Goal: Task Accomplishment & Management: Use online tool/utility

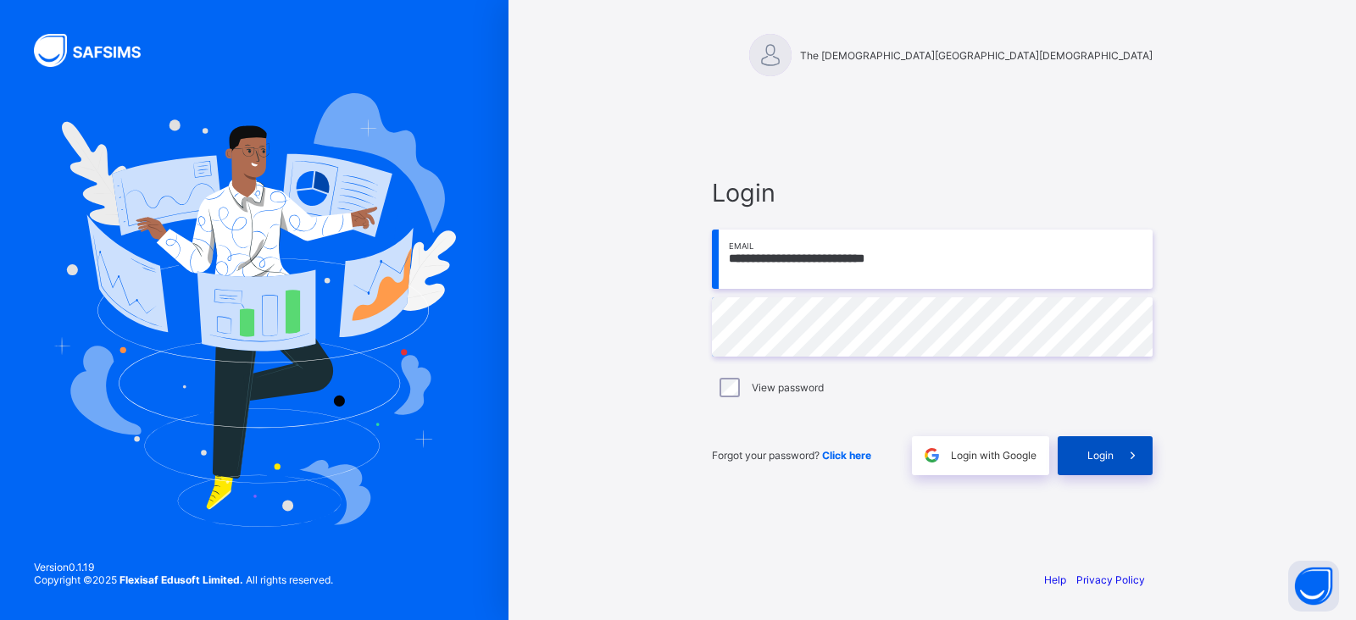
click at [1085, 438] on div "Login" at bounding box center [1105, 455] width 95 height 39
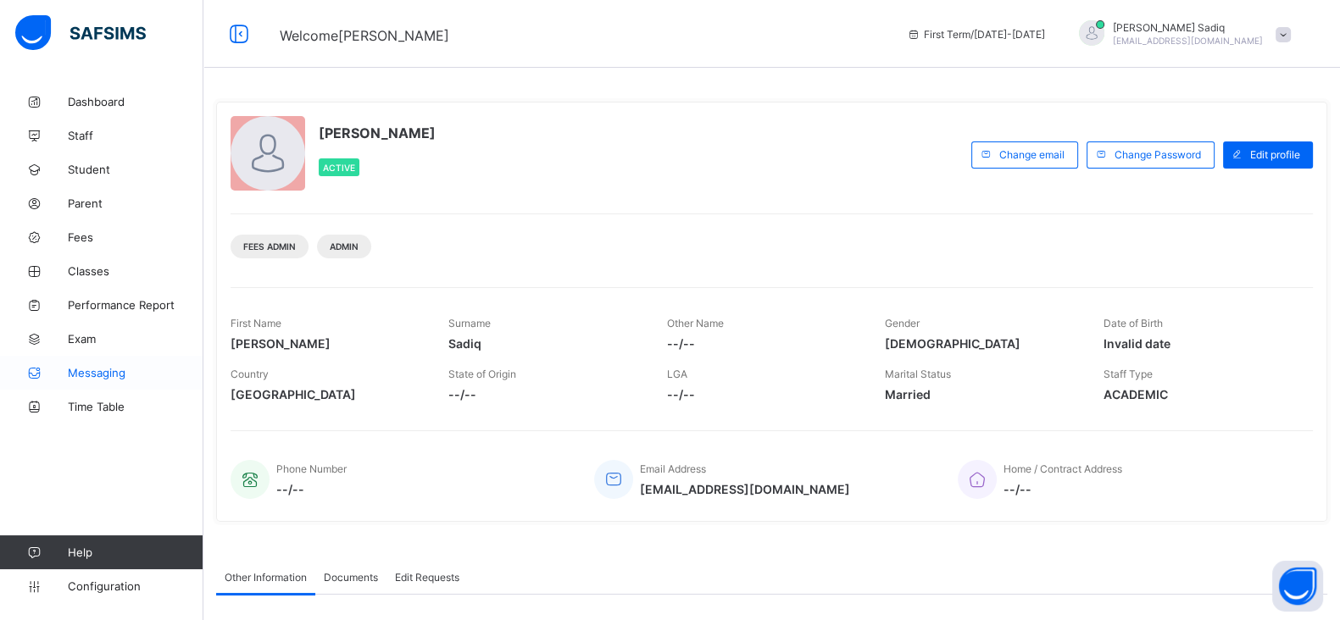
click at [125, 379] on span "Messaging" at bounding box center [136, 373] width 136 height 14
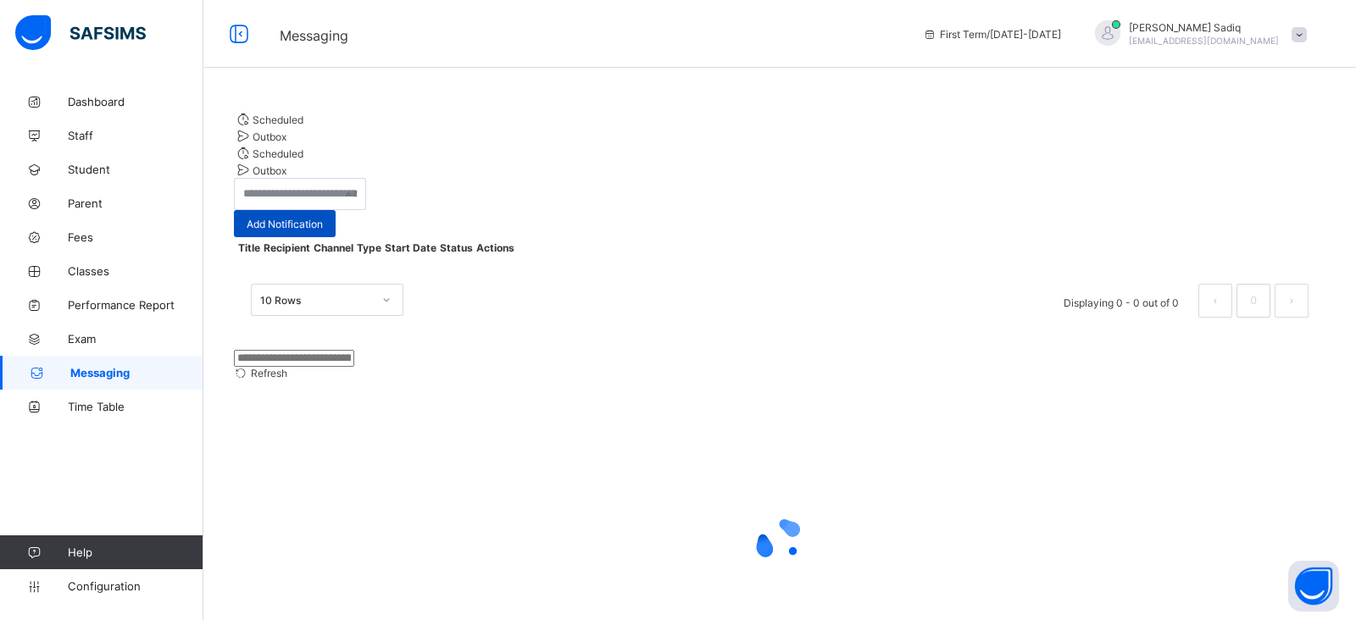
click at [336, 210] on div "Add Notification" at bounding box center [285, 223] width 102 height 27
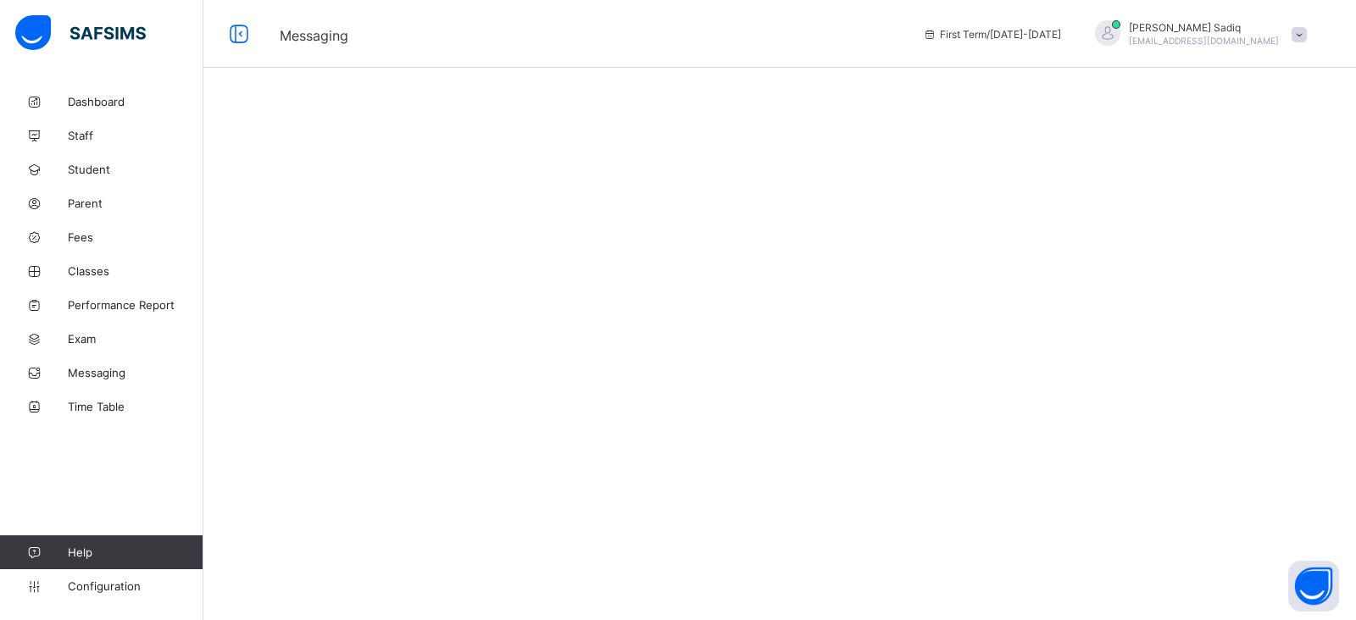
select select "*"
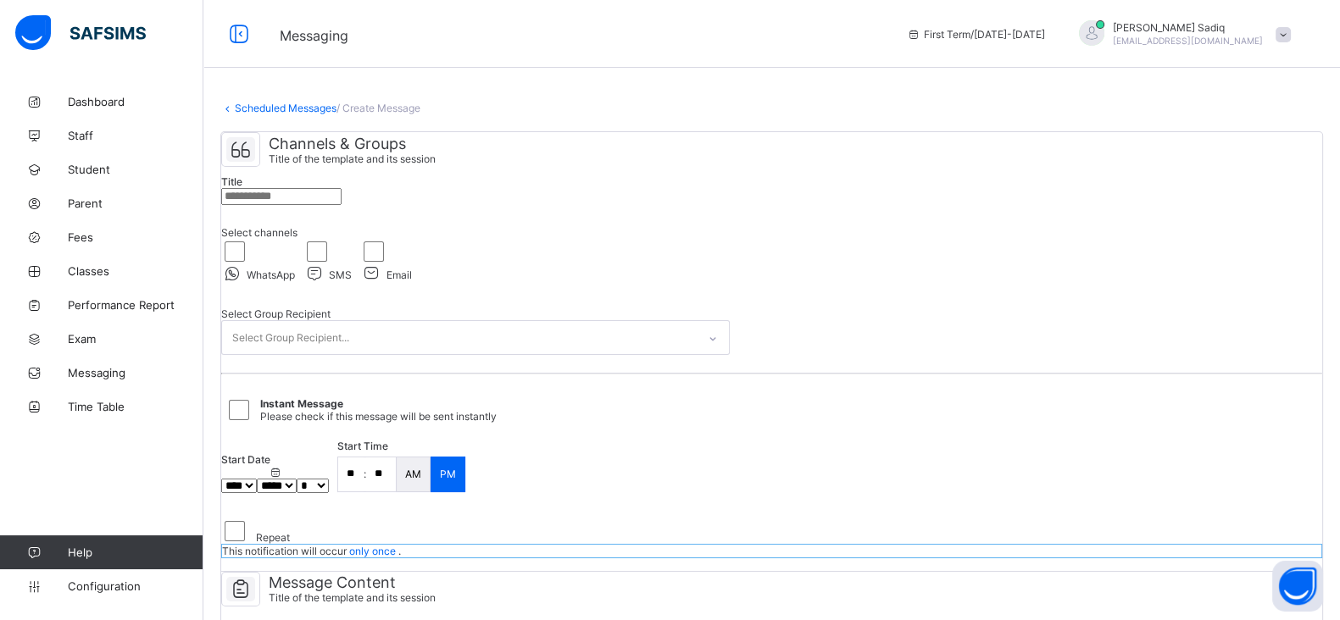
select select "****"
select select "*"
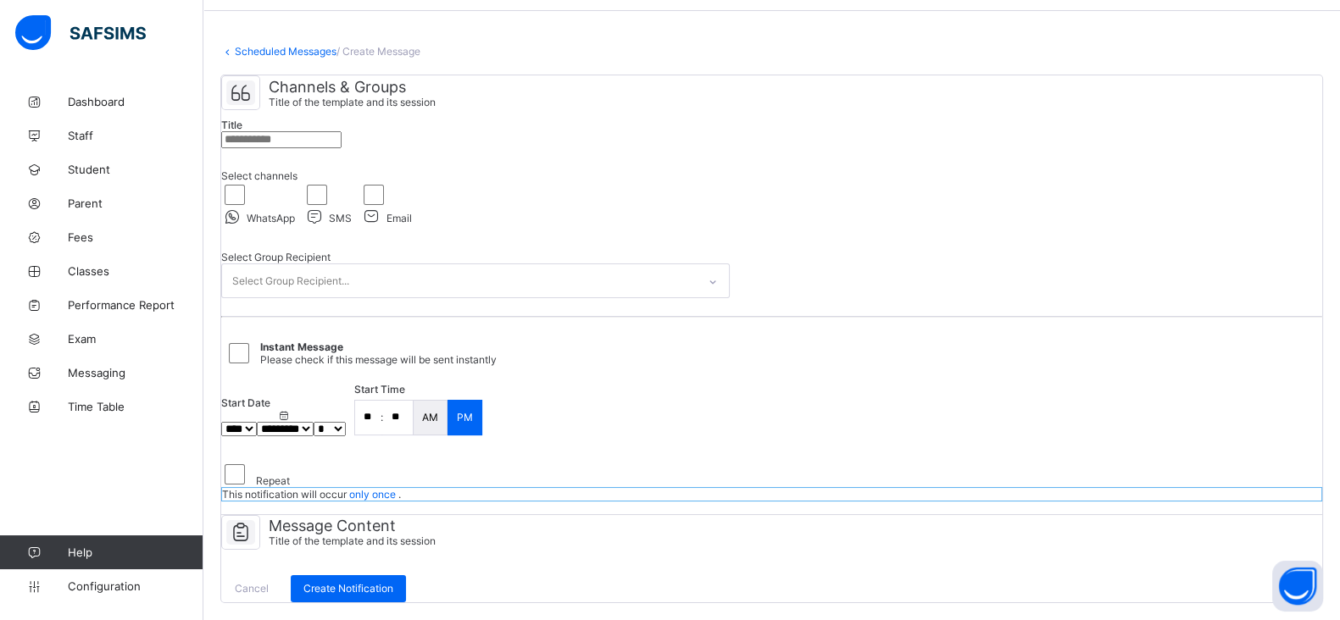
scroll to position [153, 0]
click at [499, 264] on div "Select Group Recipient..." at bounding box center [459, 280] width 475 height 33
click at [460, 264] on div "Select Group Recipient..." at bounding box center [459, 280] width 475 height 33
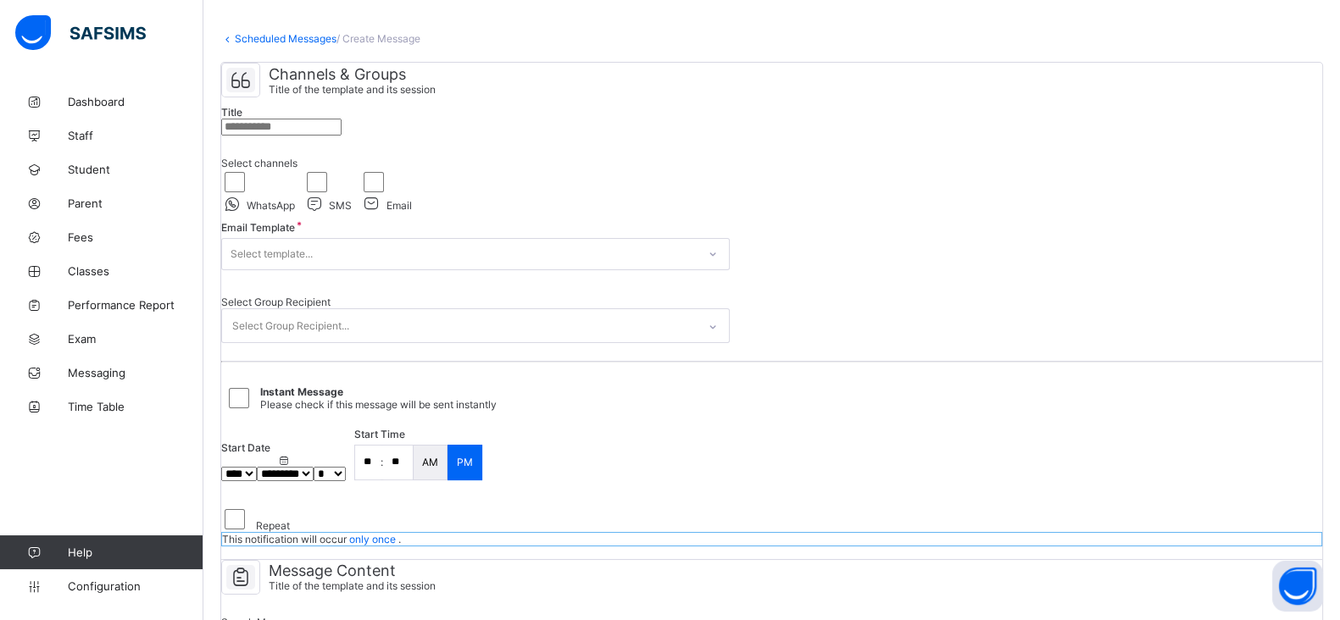
click at [433, 266] on div "Select template..." at bounding box center [459, 254] width 475 height 24
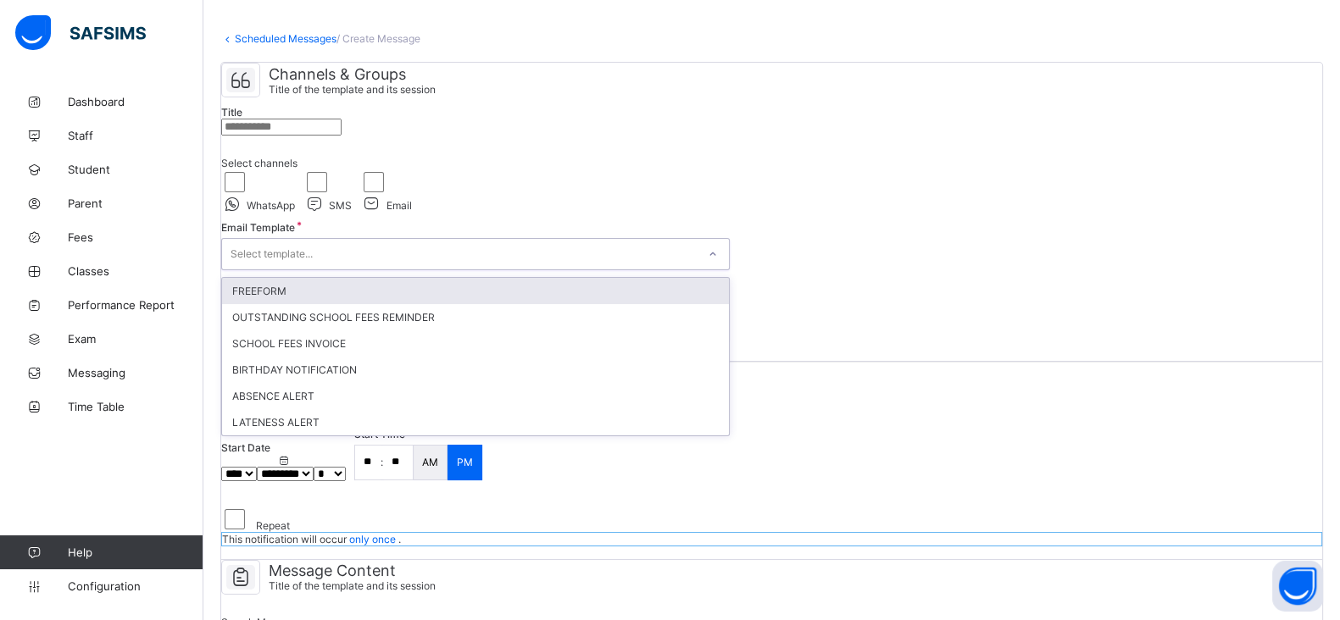
click at [383, 304] on div "FREEFORM" at bounding box center [475, 291] width 507 height 26
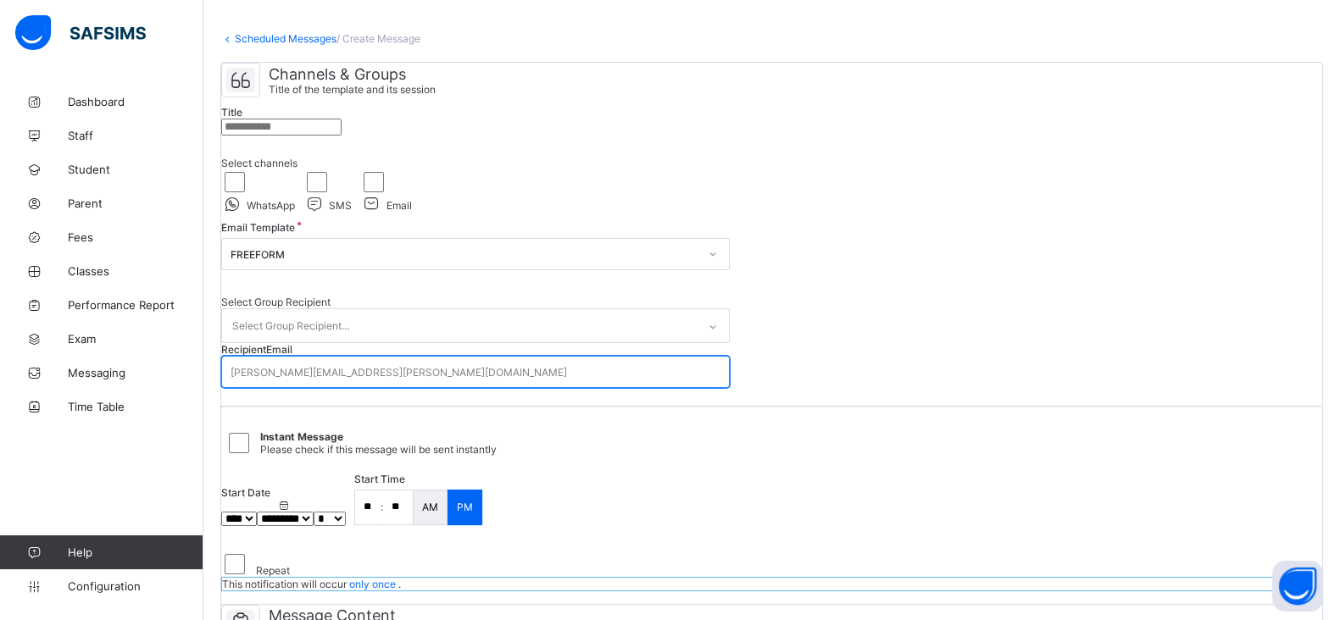
click at [335, 379] on div "[PERSON_NAME][EMAIL_ADDRESS][PERSON_NAME][DOMAIN_NAME]" at bounding box center [399, 372] width 336 height 13
type input "*"
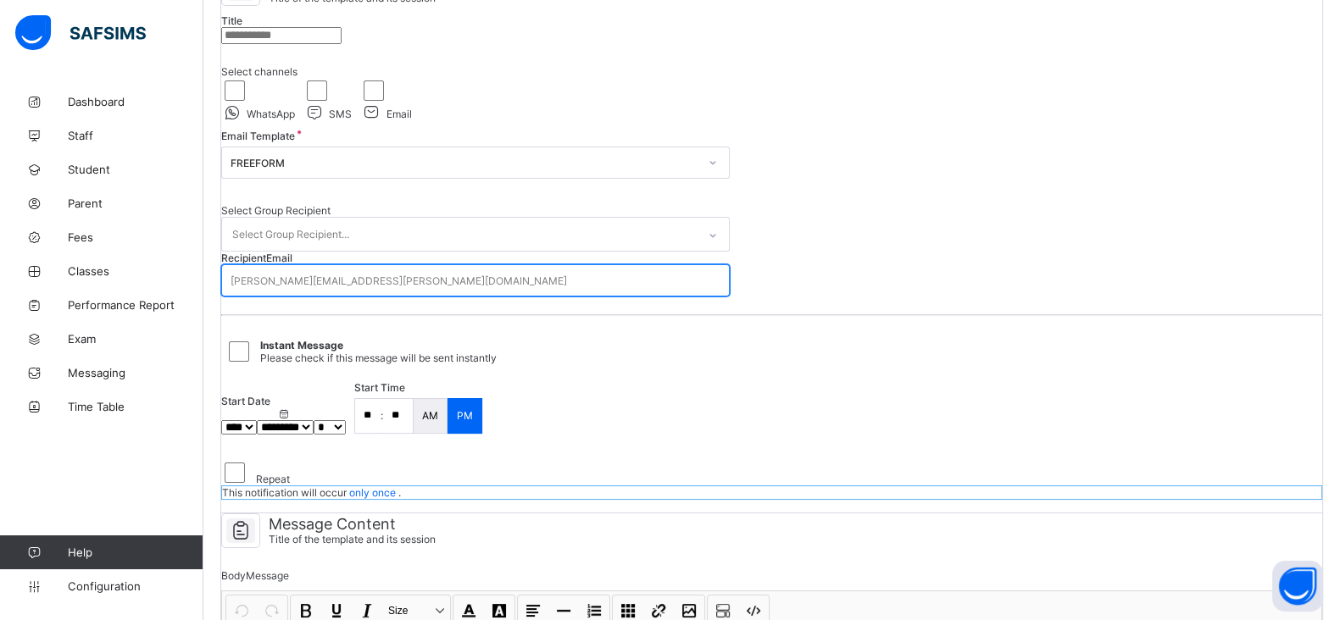
scroll to position [162, 0]
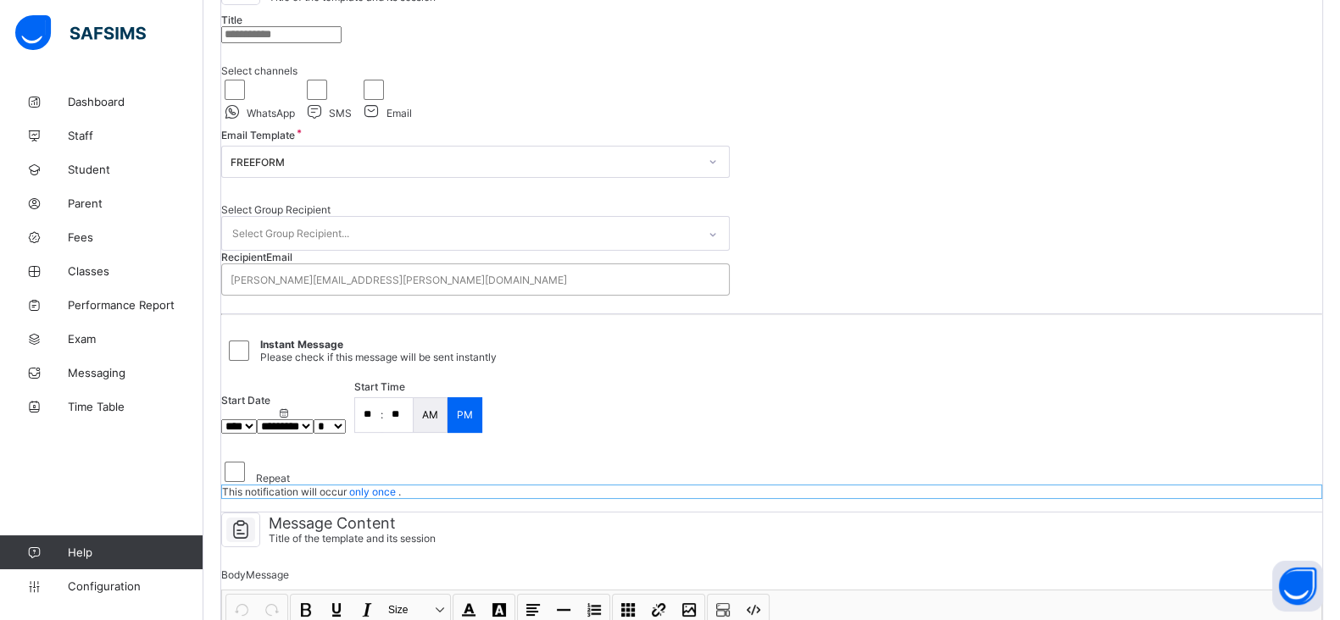
drag, startPoint x: 386, startPoint y: 334, endPoint x: 313, endPoint y: 379, distance: 85.6
click at [313, 296] on div "Recipient Email [PERSON_NAME][EMAIL_ADDRESS][PERSON_NAME][DOMAIN_NAME]" at bounding box center [475, 273] width 508 height 45
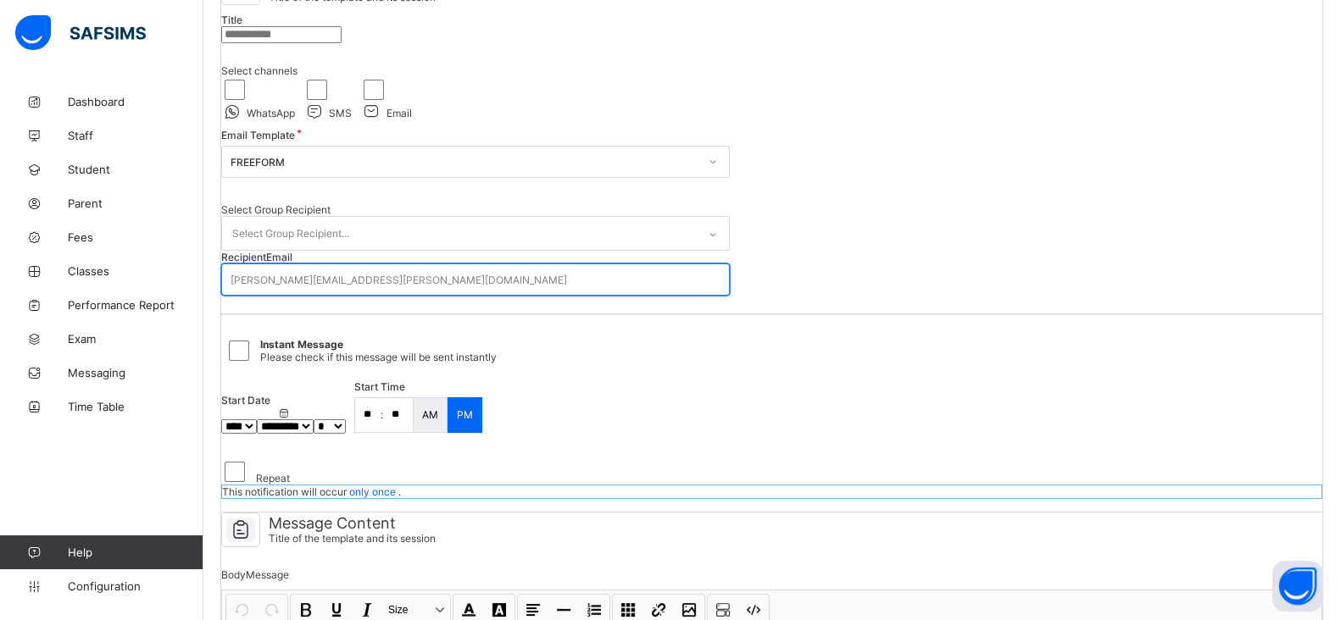
click at [313, 296] on div "[PERSON_NAME][EMAIL_ADDRESS][PERSON_NAME][DOMAIN_NAME]" at bounding box center [475, 280] width 508 height 32
click at [313, 286] on div "[PERSON_NAME][EMAIL_ADDRESS][PERSON_NAME][DOMAIN_NAME]" at bounding box center [399, 280] width 336 height 13
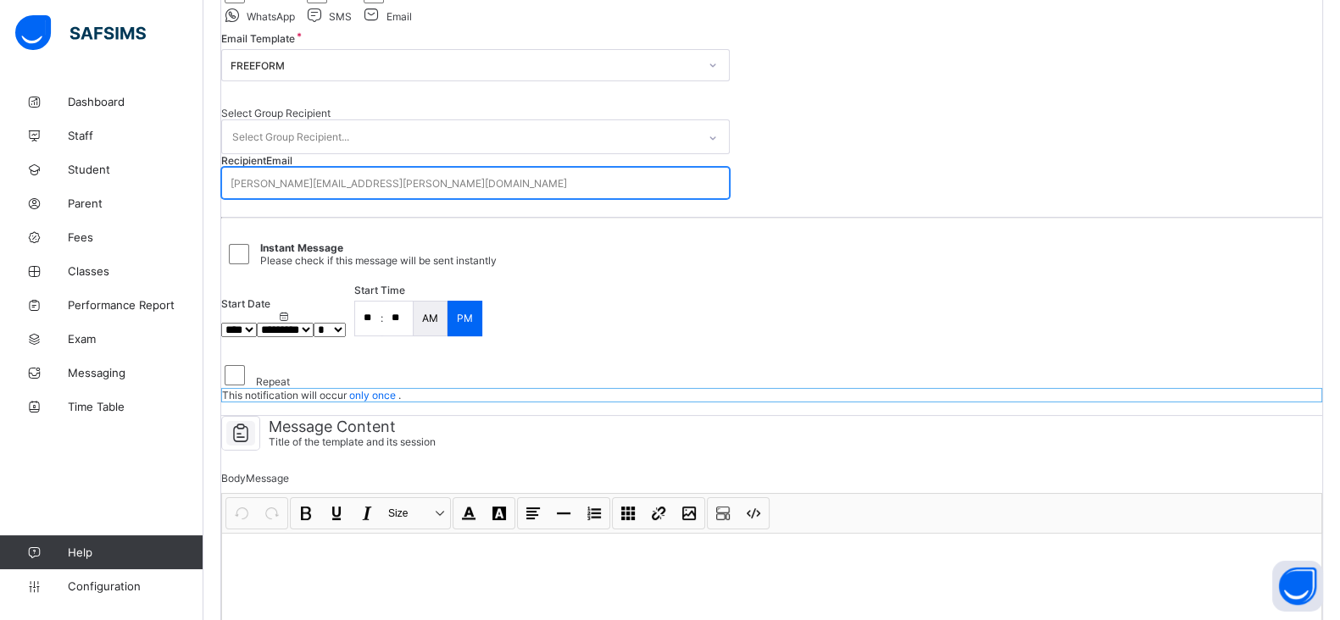
scroll to position [241, 0]
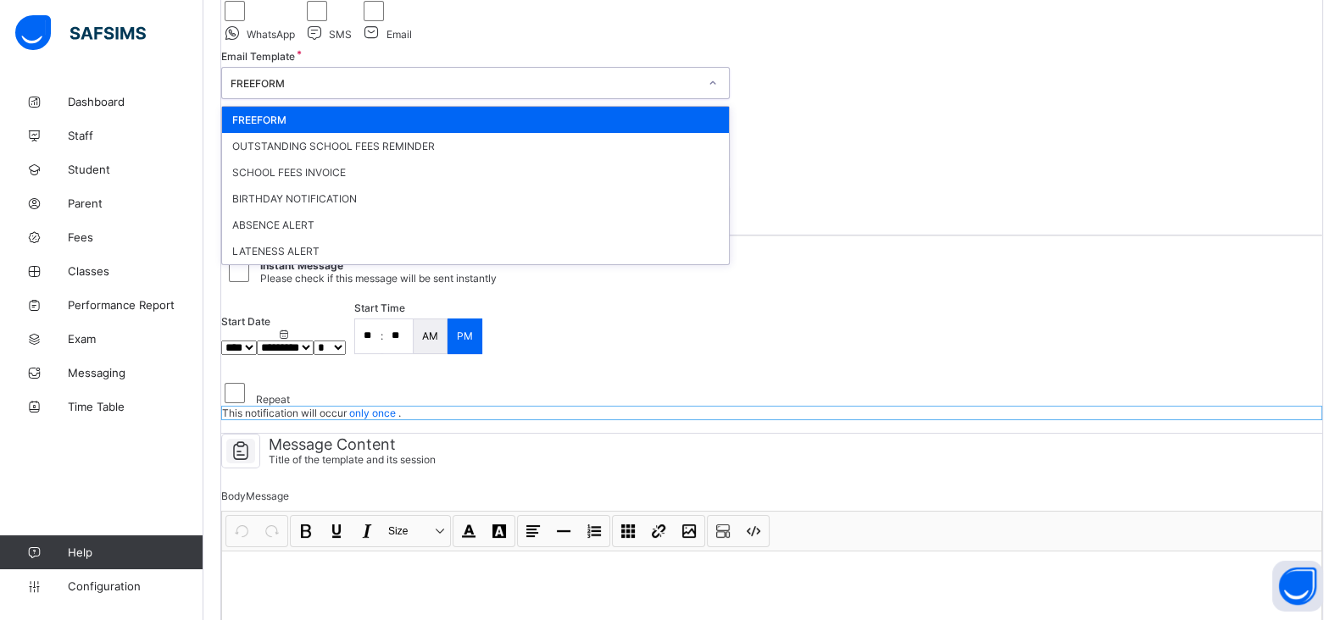
click at [446, 99] on div "FREEFORM" at bounding box center [475, 83] width 508 height 32
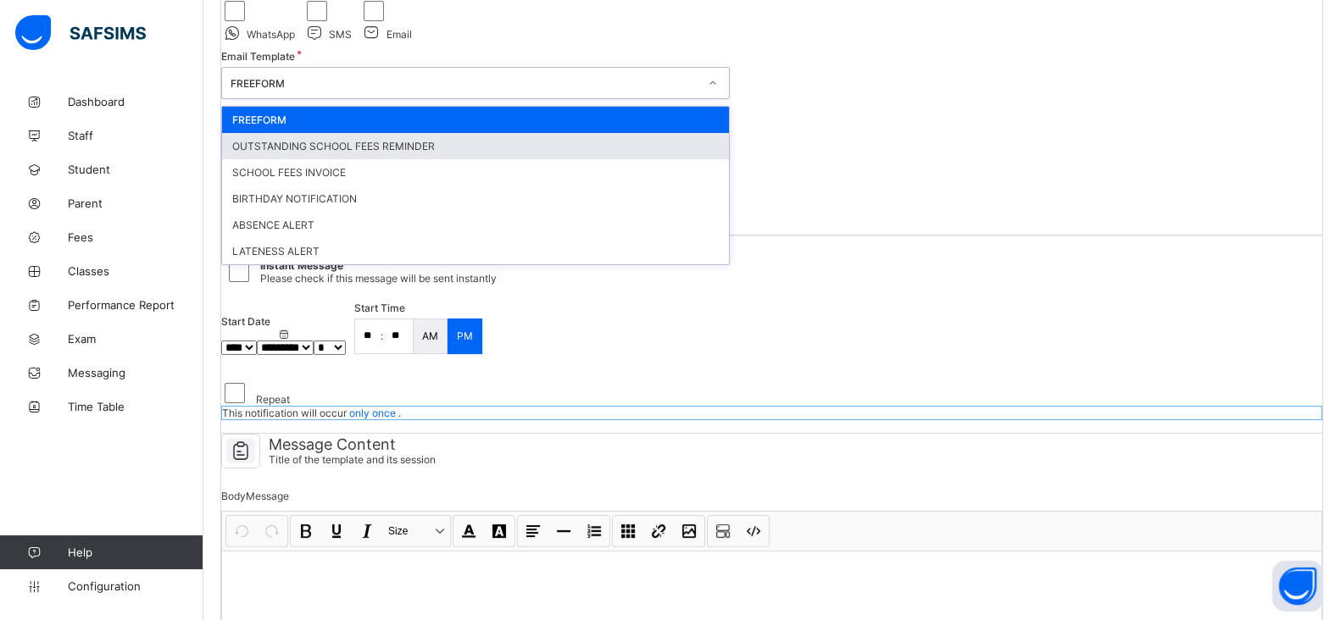
click at [368, 159] on div "OUTSTANDING SCHOOL FEES REMINDER" at bounding box center [475, 146] width 507 height 26
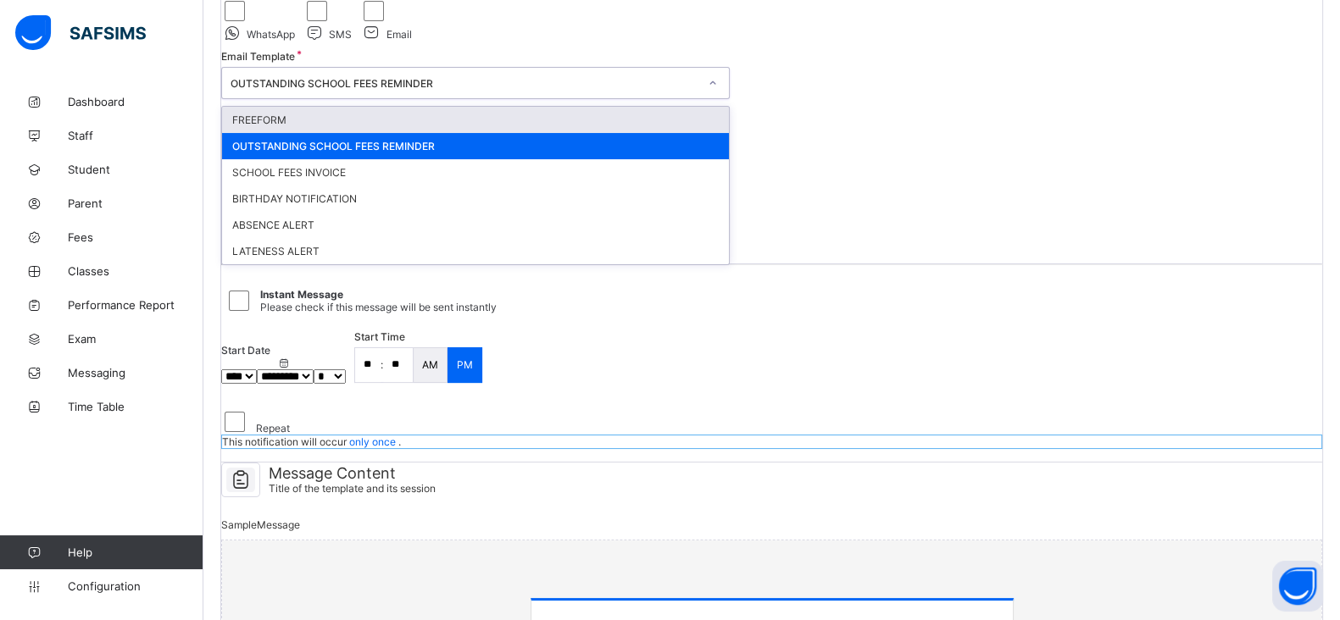
click at [419, 95] on div "OUTSTANDING SCHOOL FEES REMINDER" at bounding box center [459, 83] width 475 height 24
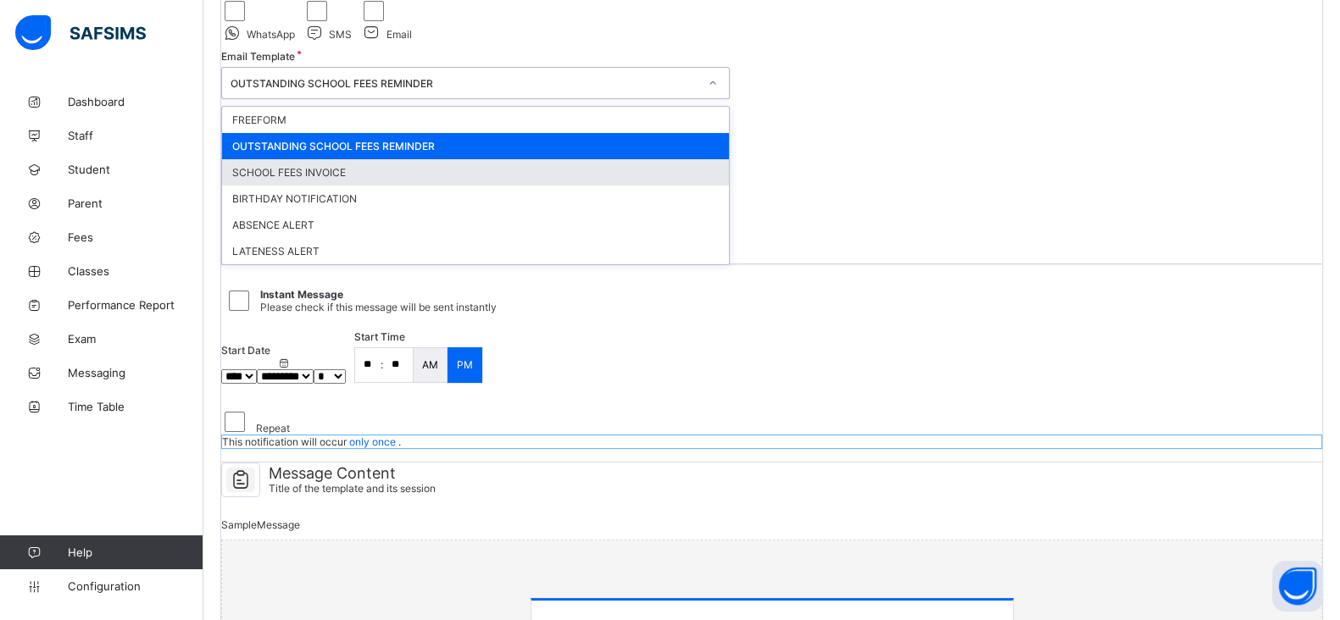
click at [358, 186] on div "SCHOOL FEES INVOICE" at bounding box center [475, 172] width 507 height 26
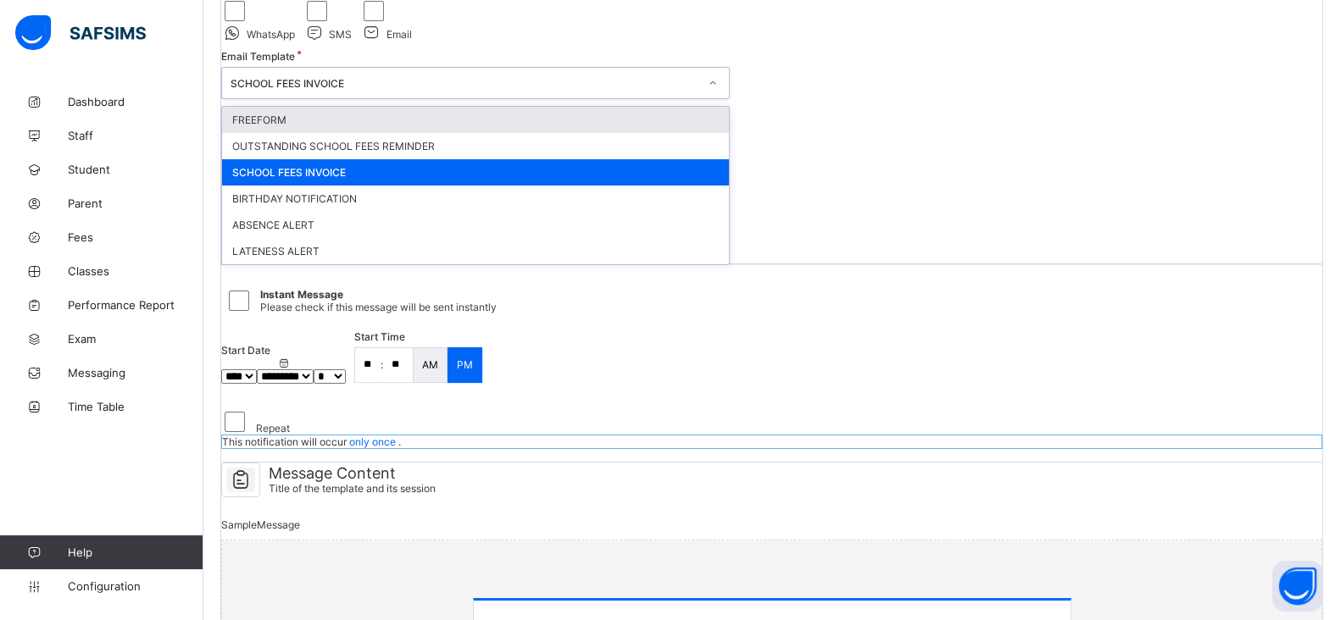
click at [419, 95] on div "SCHOOL FEES INVOICE" at bounding box center [459, 83] width 475 height 24
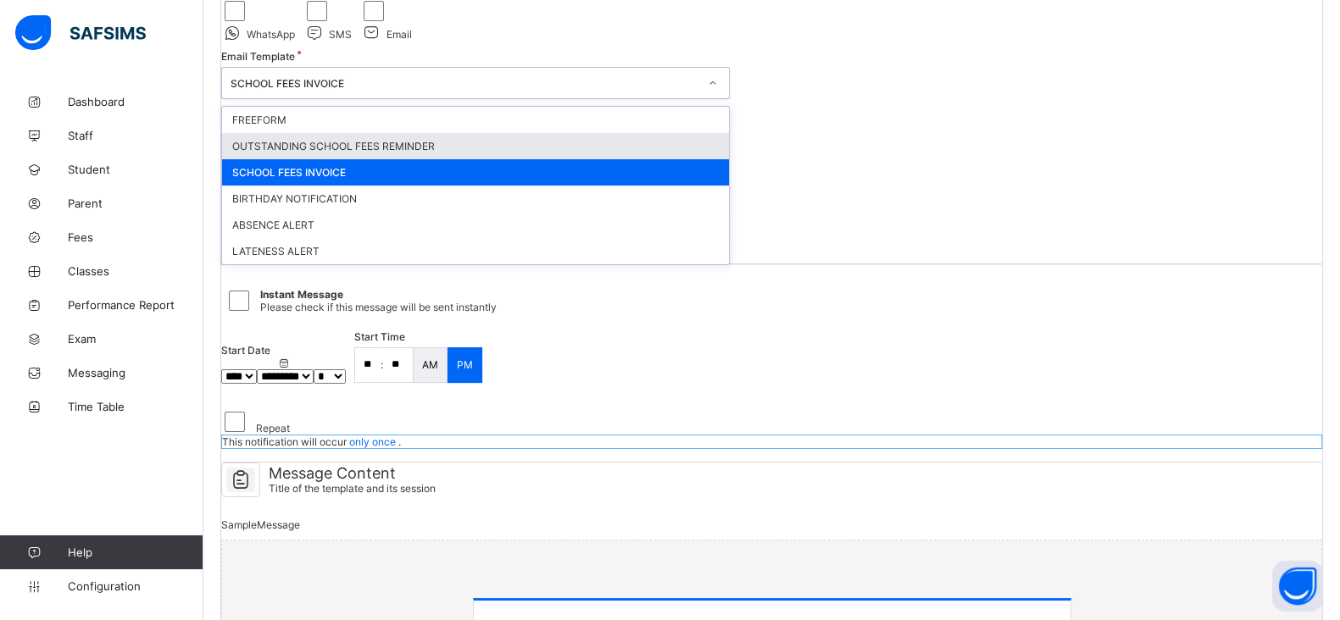
click at [357, 159] on div "OUTSTANDING SCHOOL FEES REMINDER" at bounding box center [475, 146] width 507 height 26
type input "**********"
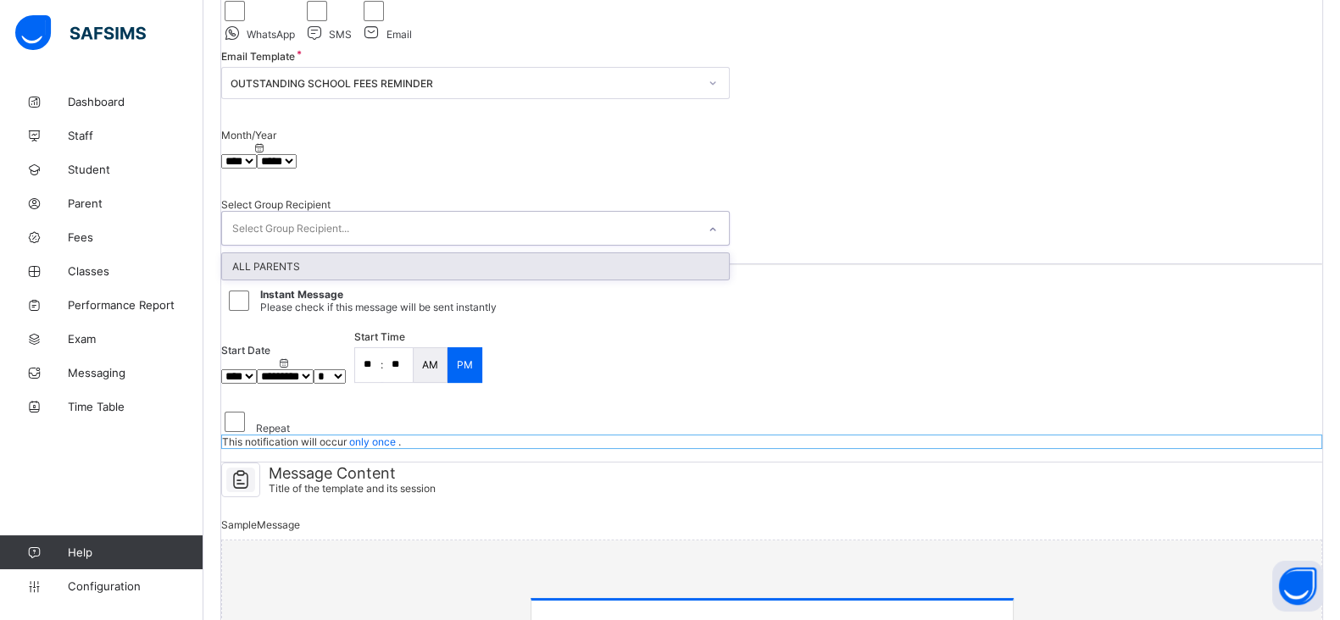
click at [349, 244] on div "Select Group Recipient..." at bounding box center [290, 228] width 117 height 32
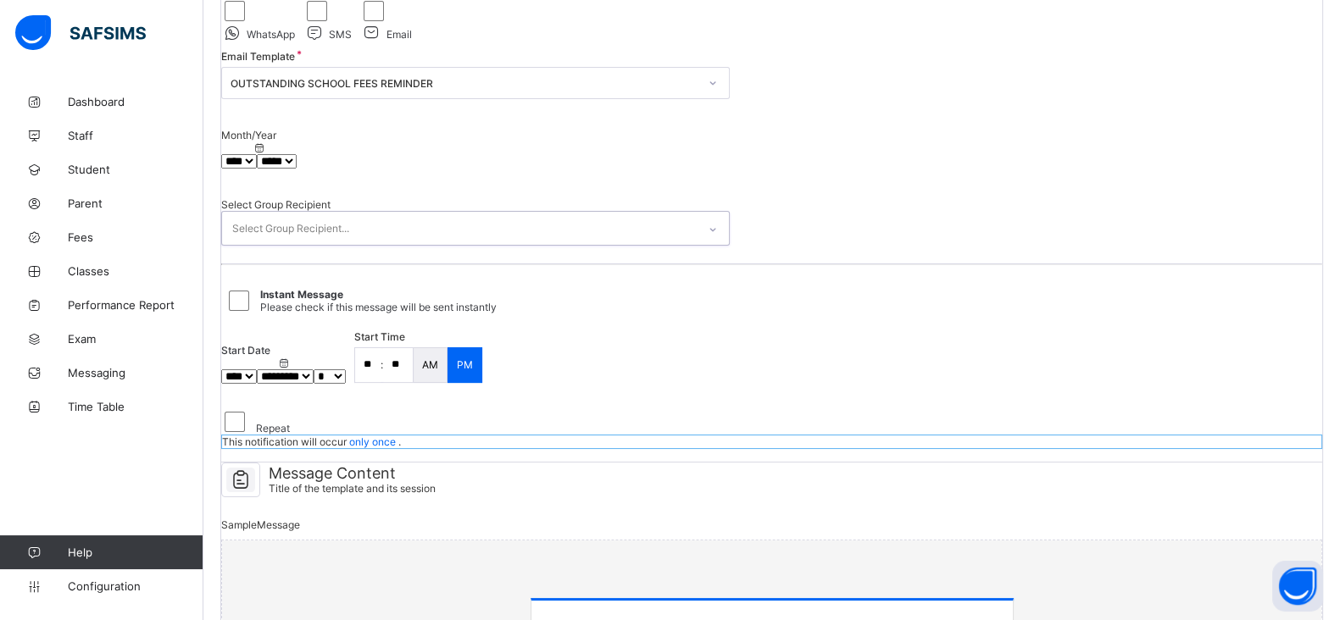
click at [390, 245] on div "Select Group Recipient..." at bounding box center [459, 228] width 475 height 33
click at [833, 397] on div "Start Date **** **** **** ***** ********* ******* ******** ******** *** * * * *…" at bounding box center [771, 363] width 1101 height 65
